Goal: Task Accomplishment & Management: Manage account settings

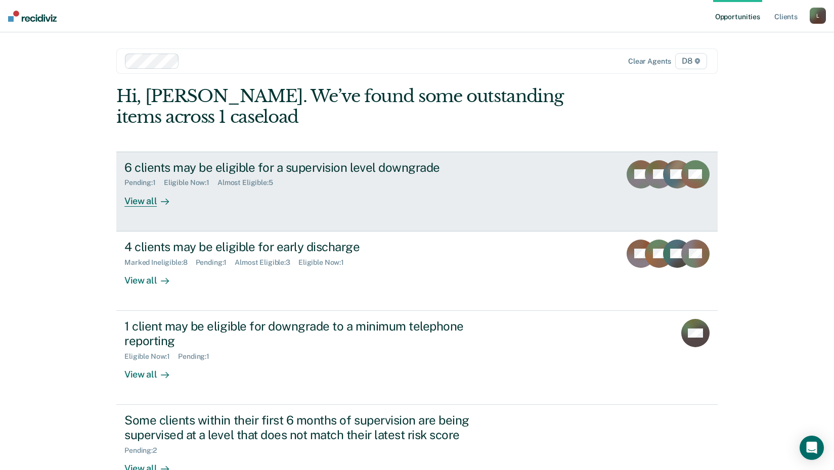
click at [146, 203] on div "View all" at bounding box center [152, 197] width 57 height 20
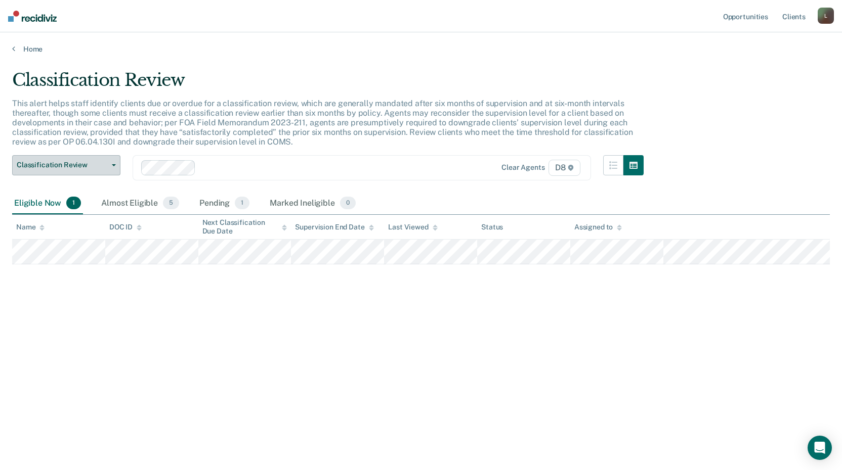
click at [77, 167] on span "Classification Review" at bounding box center [62, 165] width 91 height 9
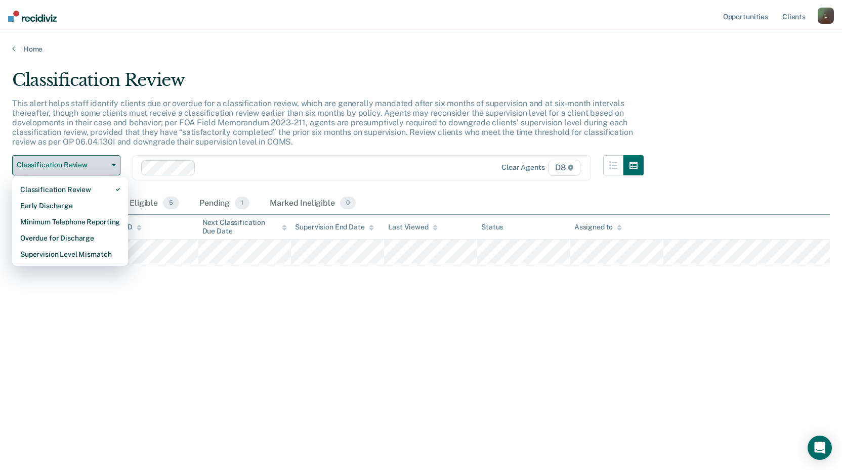
click at [77, 167] on span "Classification Review" at bounding box center [62, 165] width 91 height 9
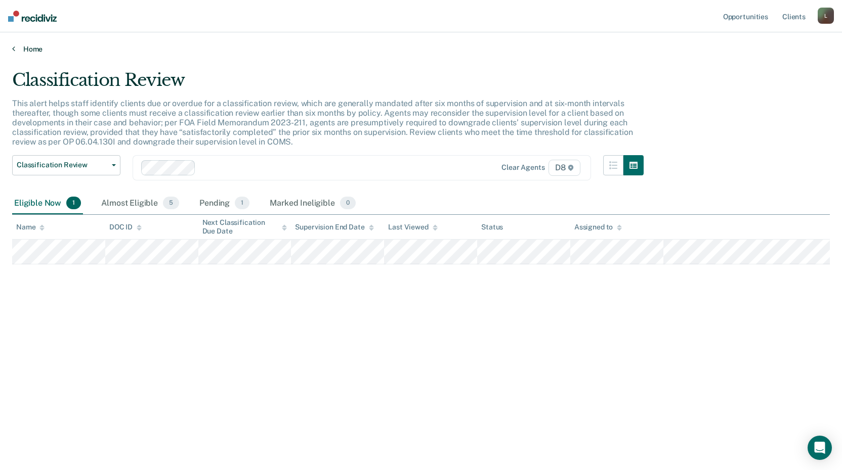
click at [33, 50] on link "Home" at bounding box center [420, 49] width 817 height 9
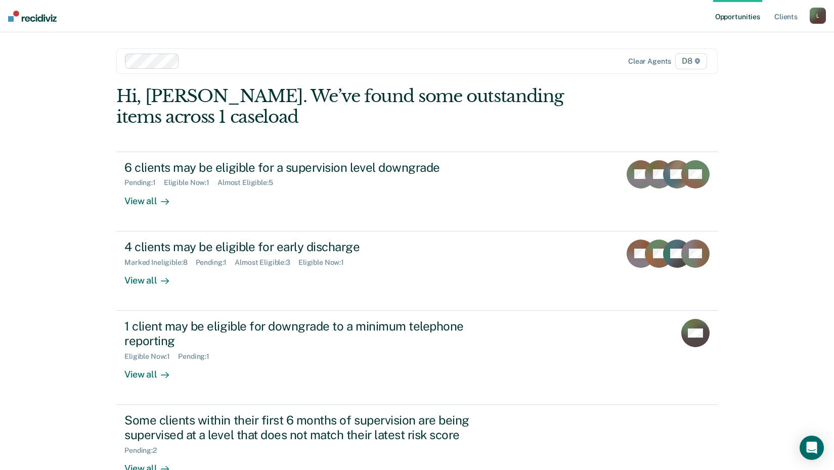
scroll to position [51, 0]
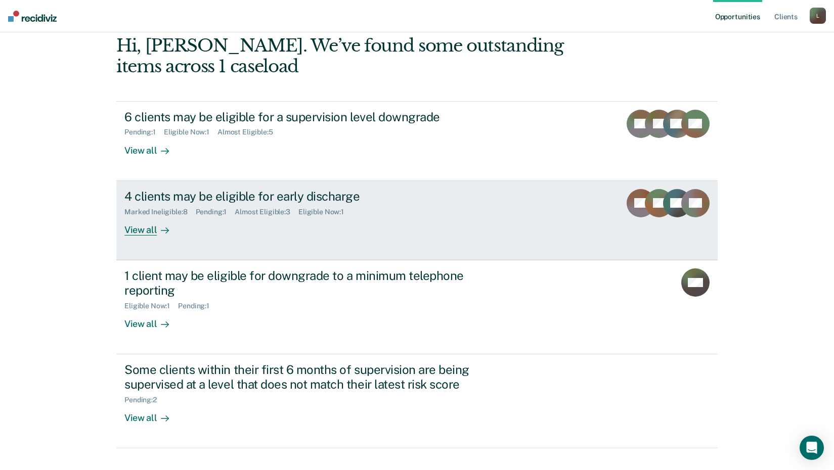
click at [175, 199] on div "4 clients may be eligible for early discharge" at bounding box center [301, 196] width 355 height 15
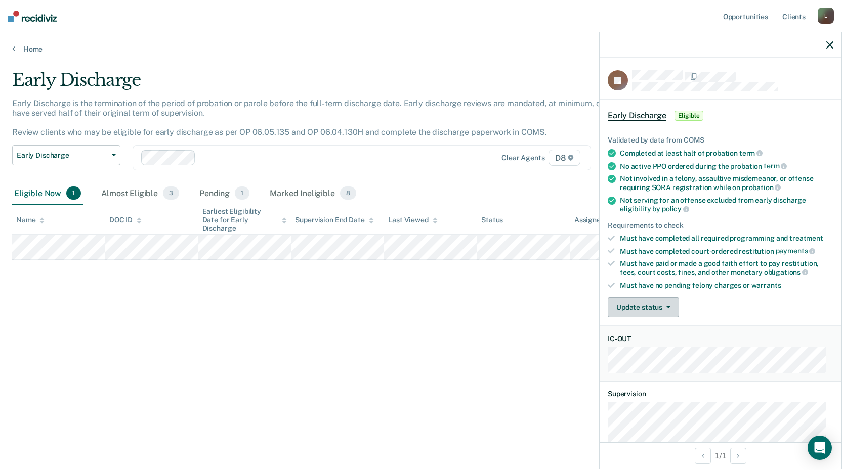
click at [630, 303] on button "Update status" at bounding box center [643, 307] width 71 height 20
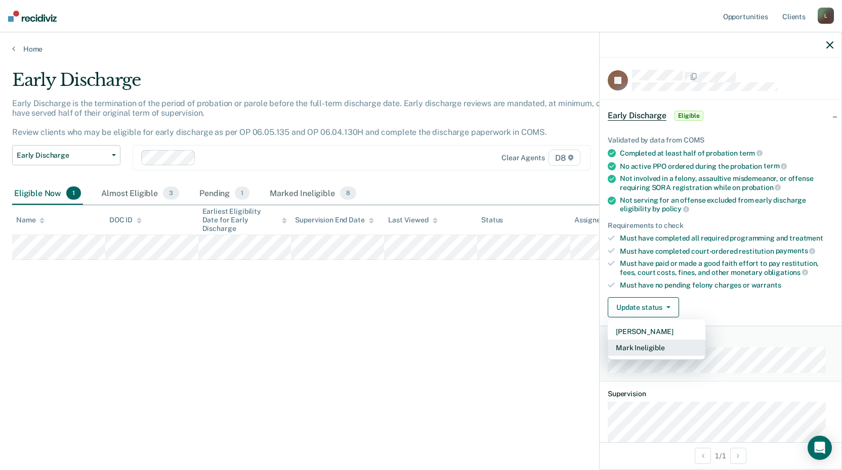
click at [643, 345] on button "Mark Ineligible" at bounding box center [657, 348] width 98 height 16
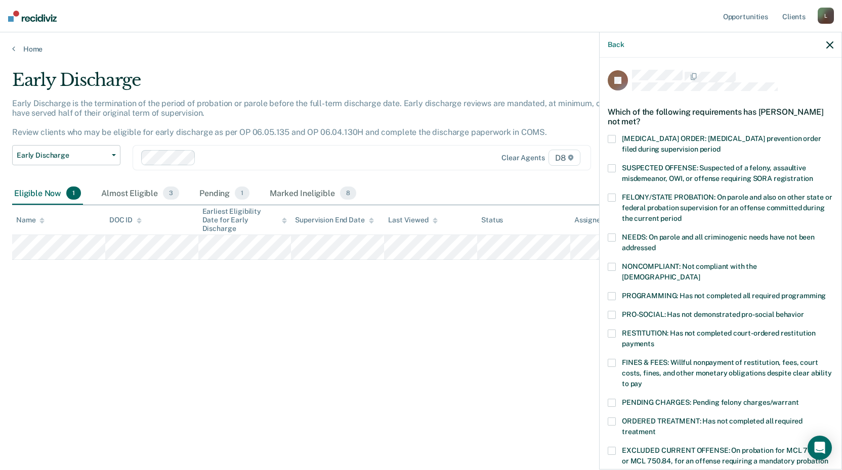
click at [611, 264] on span at bounding box center [612, 267] width 8 height 8
click at [611, 237] on span at bounding box center [612, 238] width 8 height 8
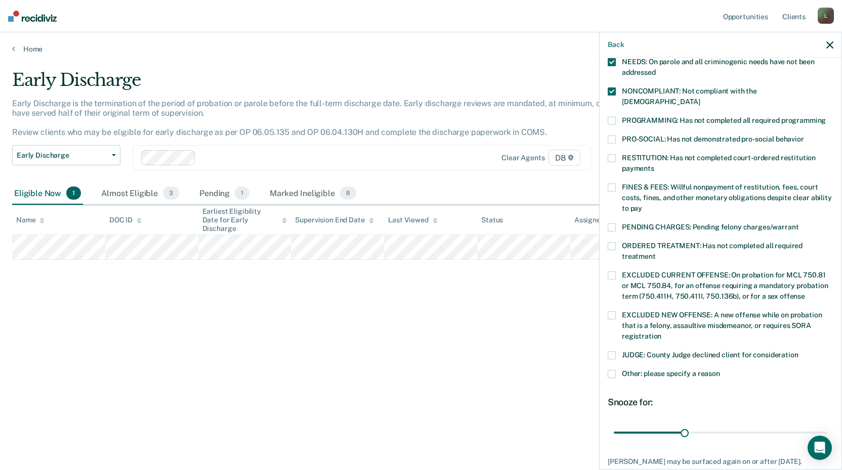
scroll to position [83, 0]
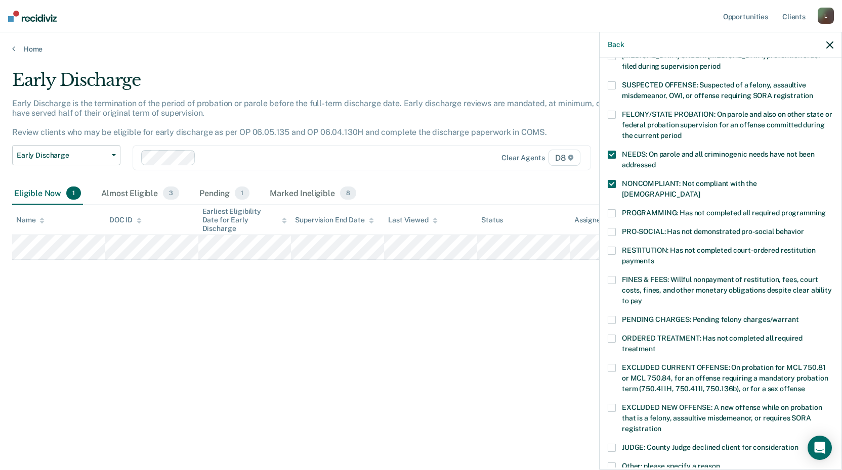
click at [608, 151] on span at bounding box center [612, 155] width 8 height 8
click at [612, 209] on span at bounding box center [612, 213] width 8 height 8
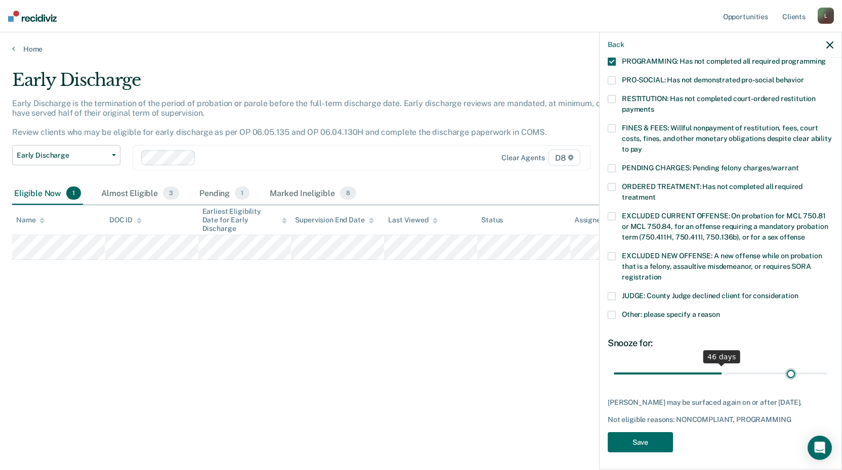
scroll to position [226, 0]
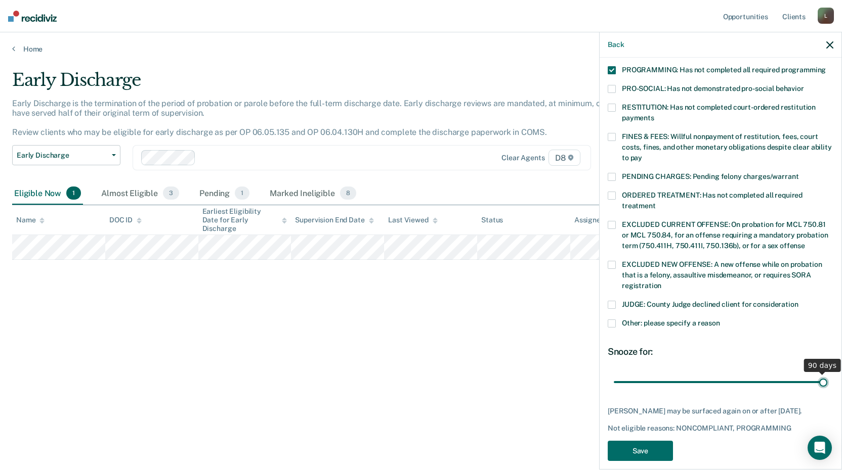
drag, startPoint x: 683, startPoint y: 364, endPoint x: 832, endPoint y: 358, distance: 148.8
type input "90"
click at [827, 373] on input "range" at bounding box center [720, 382] width 213 height 18
click at [643, 441] on button "Save" at bounding box center [640, 451] width 65 height 21
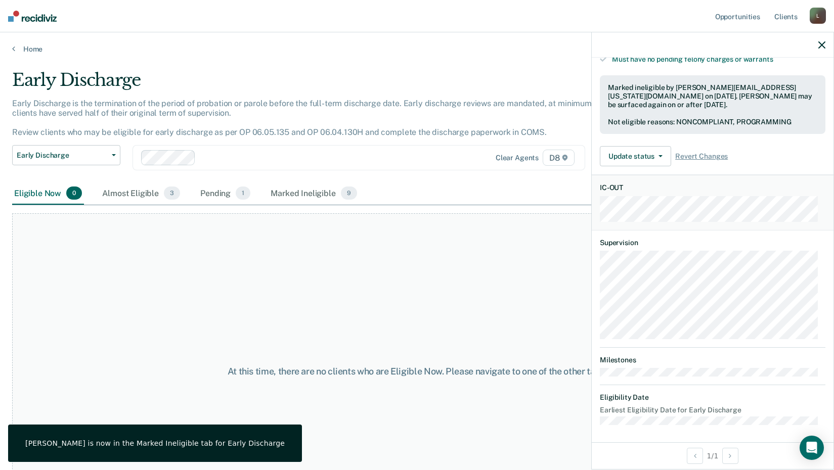
click at [822, 45] on icon "button" at bounding box center [821, 44] width 7 height 7
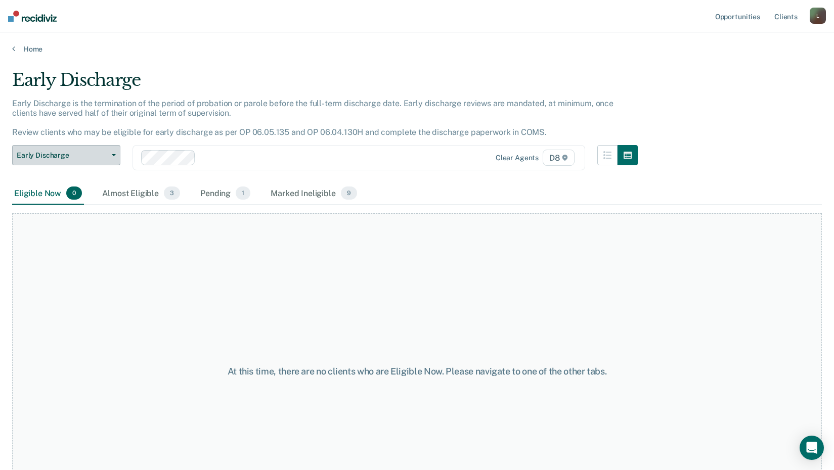
click at [104, 160] on button "Early Discharge" at bounding box center [66, 155] width 108 height 20
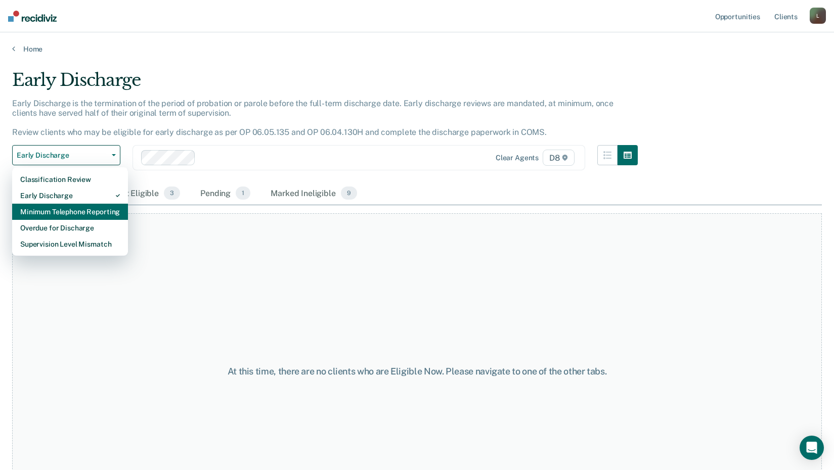
click at [90, 212] on div "Minimum Telephone Reporting" at bounding box center [70, 212] width 100 height 16
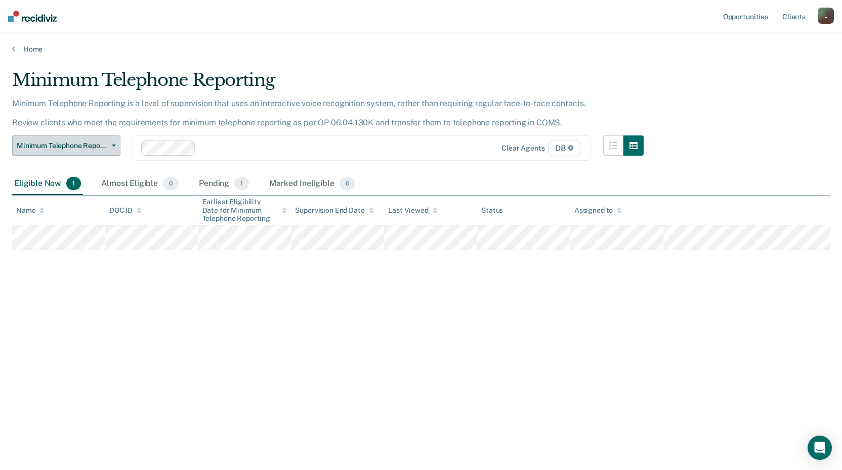
click at [90, 148] on span "Minimum Telephone Reporting" at bounding box center [62, 146] width 91 height 9
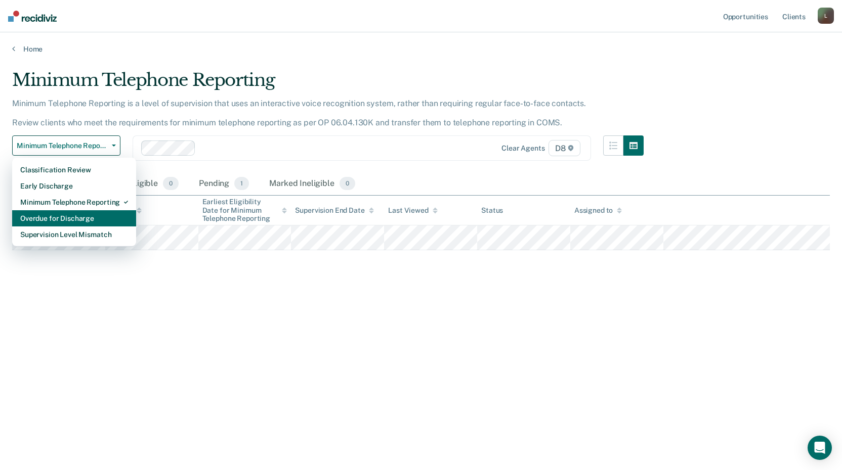
click at [86, 217] on div "Overdue for Discharge" at bounding box center [74, 218] width 108 height 16
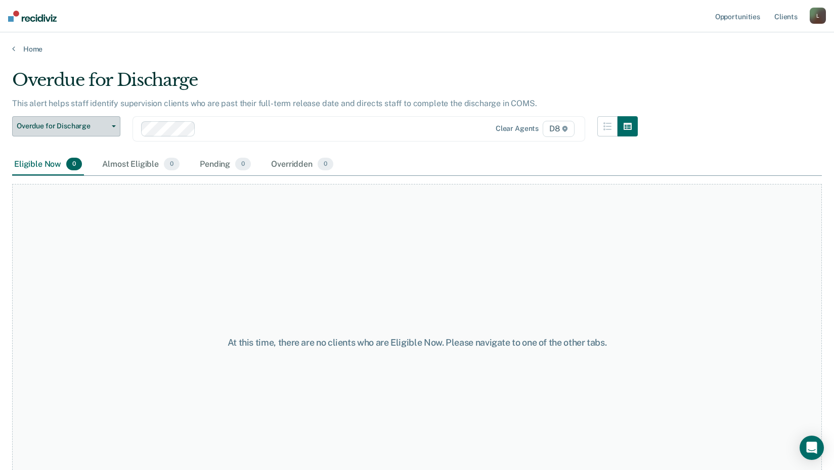
click at [76, 122] on span "Overdue for Discharge" at bounding box center [62, 126] width 91 height 9
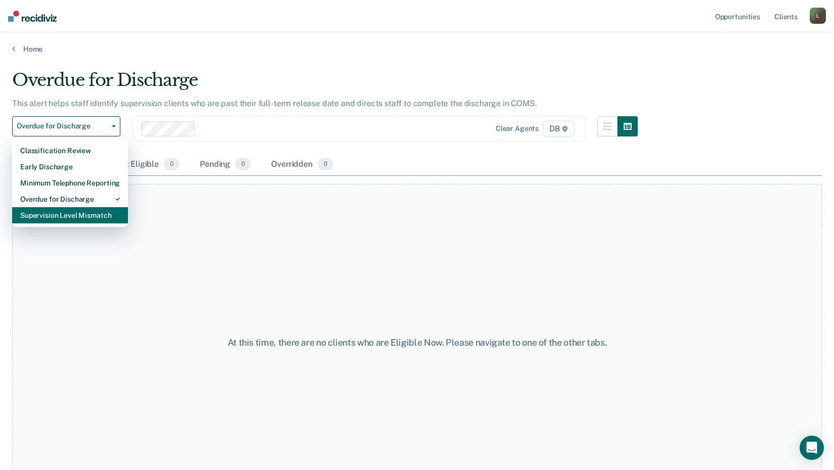
click at [72, 217] on div "Supervision Level Mismatch" at bounding box center [70, 215] width 100 height 16
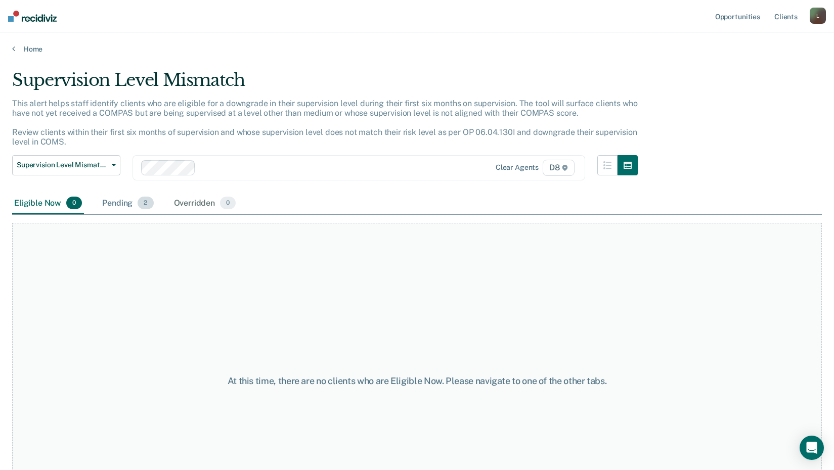
click at [122, 204] on div "Pending 2" at bounding box center [127, 204] width 55 height 22
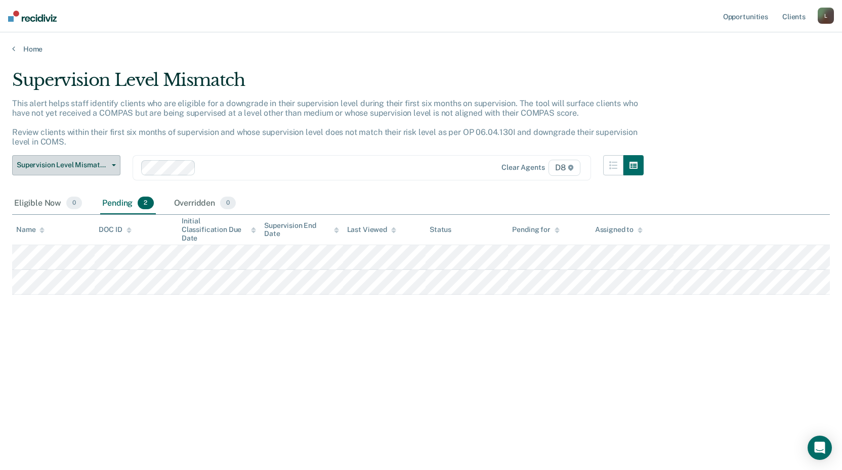
click at [71, 164] on span "Supervision Level Mismatch" at bounding box center [62, 165] width 91 height 9
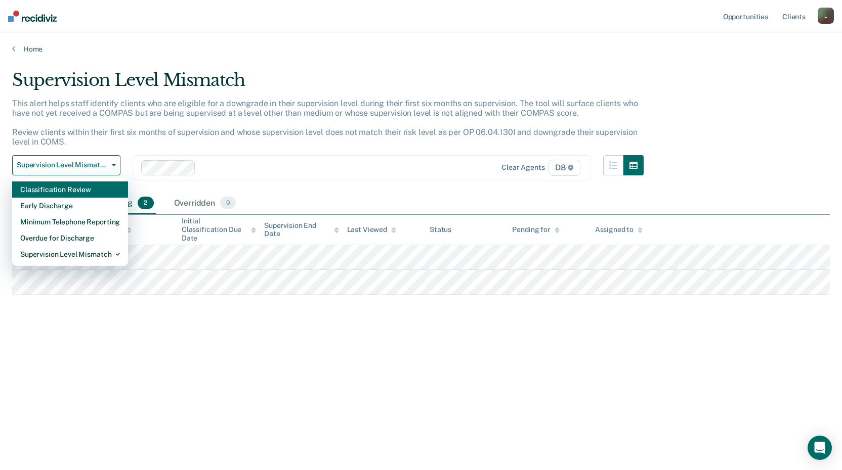
click at [65, 188] on div "Classification Review" at bounding box center [70, 190] width 100 height 16
